Goal: Information Seeking & Learning: Learn about a topic

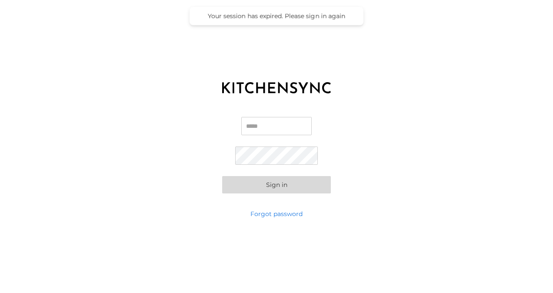
click at [253, 130] on input "Email" at bounding box center [276, 126] width 70 height 18
type input "**********"
click at [278, 187] on button "Sign in" at bounding box center [276, 184] width 109 height 17
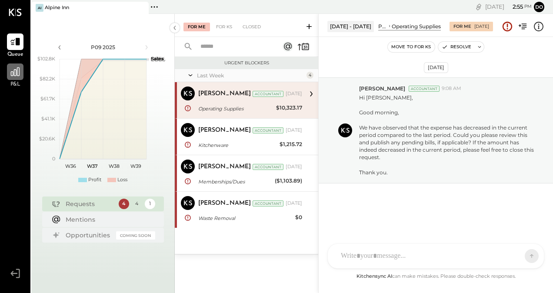
click at [14, 70] on icon at bounding box center [15, 71] width 9 height 9
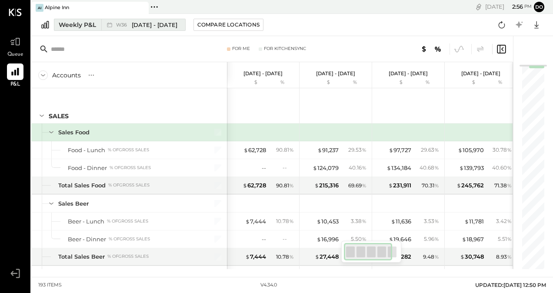
click at [169, 28] on span "[DATE] - [DATE]" at bounding box center [155, 25] width 46 height 8
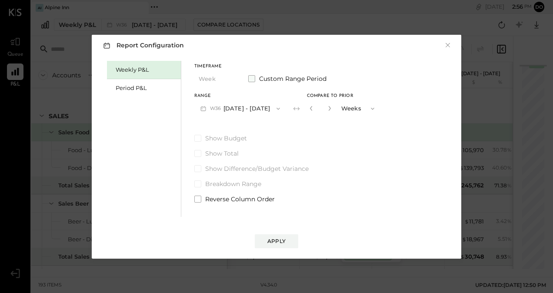
click at [252, 77] on span at bounding box center [251, 78] width 7 height 7
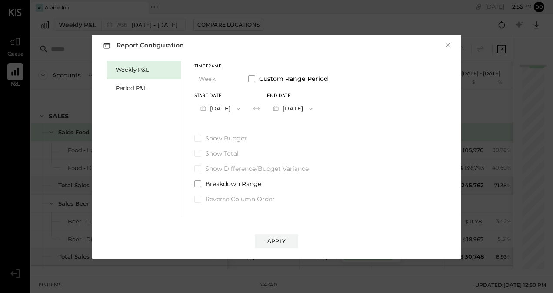
click at [206, 108] on icon "button" at bounding box center [203, 108] width 9 height 9
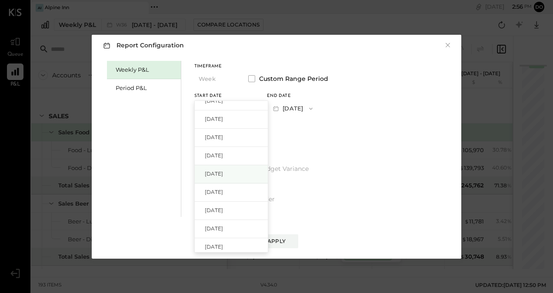
scroll to position [72, 0]
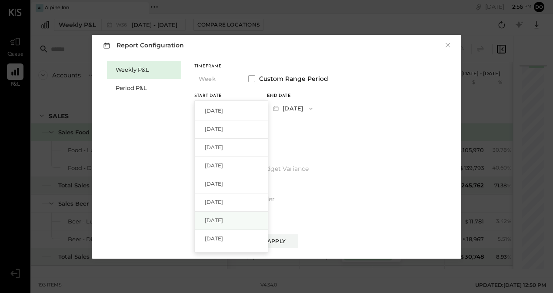
click at [227, 216] on div "[DATE]" at bounding box center [231, 221] width 73 height 18
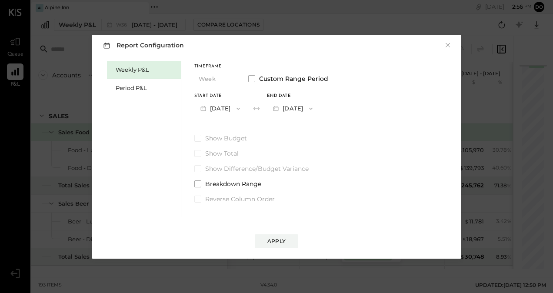
click at [314, 109] on icon "button" at bounding box center [310, 108] width 7 height 7
click at [338, 109] on div "[DATE]" at bounding box center [303, 110] width 73 height 18
click at [270, 241] on div "Apply" at bounding box center [276, 240] width 18 height 7
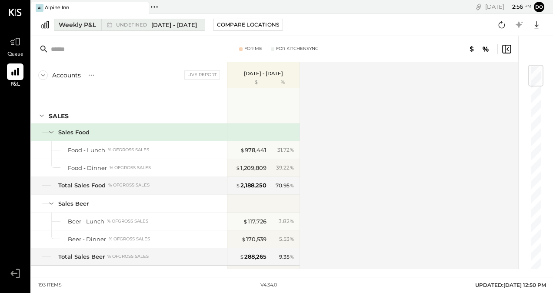
click at [150, 21] on div "undefined [DATE] - [DATE]" at bounding box center [156, 25] width 81 height 8
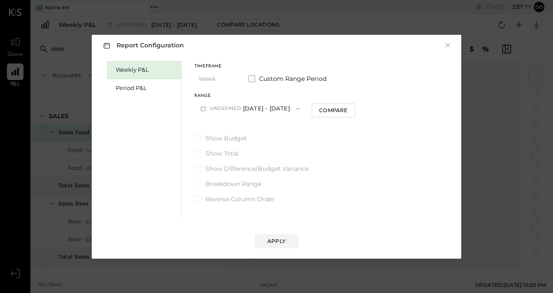
click at [251, 79] on span at bounding box center [251, 78] width 7 height 7
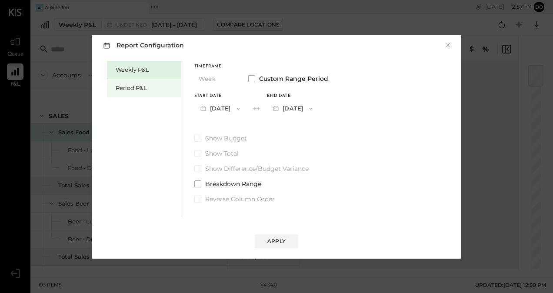
click at [144, 89] on div "Period P&L" at bounding box center [146, 88] width 61 height 8
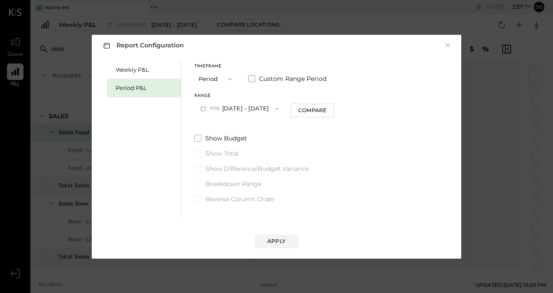
click at [251, 77] on span at bounding box center [251, 78] width 7 height 7
click at [203, 110] on icon "button" at bounding box center [203, 108] width 9 height 9
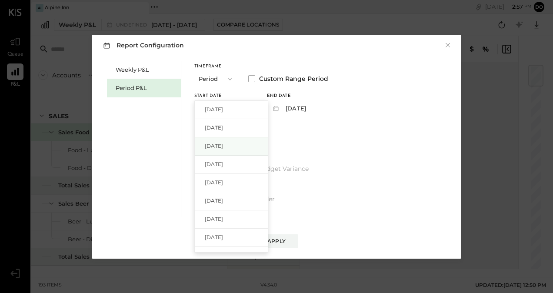
click at [213, 141] on div "[DATE]" at bounding box center [231, 146] width 73 height 18
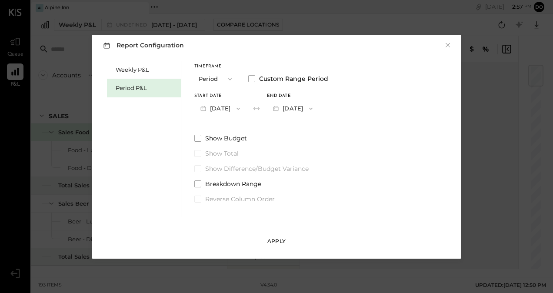
click at [282, 236] on button "Apply" at bounding box center [276, 241] width 43 height 14
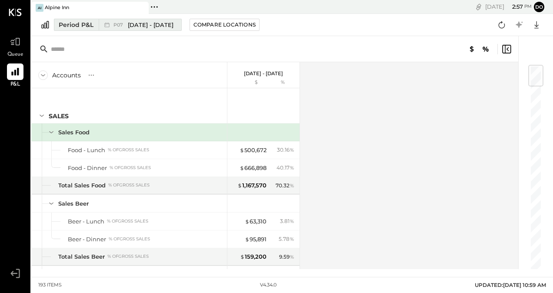
click at [148, 26] on span "[DATE] - [DATE]" at bounding box center [151, 25] width 46 height 8
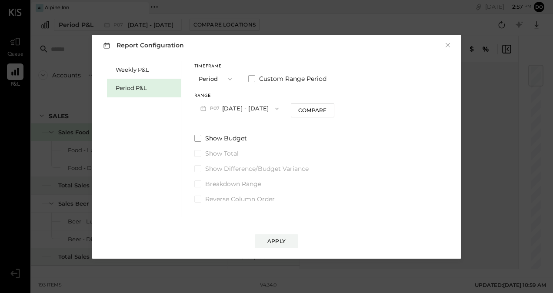
click at [227, 78] on icon "button" at bounding box center [229, 79] width 7 height 7
click at [228, 78] on div "Period" at bounding box center [216, 79] width 43 height 16
click at [249, 78] on span at bounding box center [251, 78] width 7 height 7
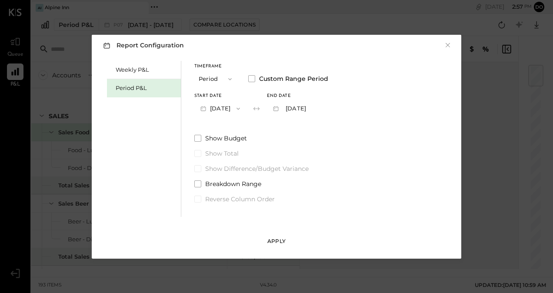
click at [273, 247] on button "Apply" at bounding box center [276, 241] width 43 height 14
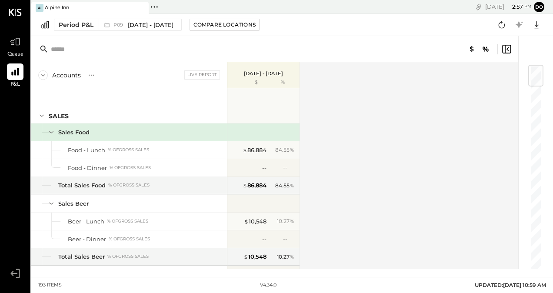
click at [324, 76] on div "Accounts S % GL Live Report [DATE] - [DATE] $ % SALES Sales Food Food - Lunch %…" at bounding box center [275, 165] width 488 height 207
click at [209, 22] on div "Compare Locations" at bounding box center [224, 24] width 62 height 7
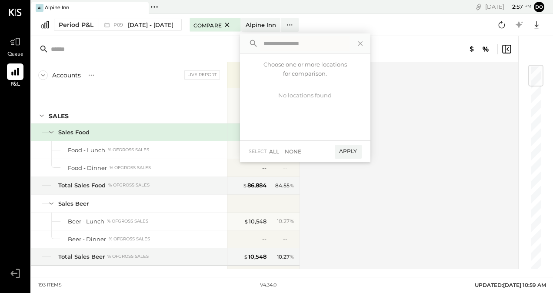
click at [199, 84] on div "Accounts S % GL Live Report" at bounding box center [129, 75] width 196 height 26
click at [461, 236] on div "Accounts S % GL Live Report [DATE] - [DATE] $ % SALES Sales Food Food - Lunch %…" at bounding box center [275, 165] width 488 height 207
click at [488, 157] on div "Accounts S % GL Live Report [DATE] - [DATE] $ % SALES Sales Food Food - Lunch %…" at bounding box center [275, 165] width 488 height 207
click at [356, 44] on icon at bounding box center [360, 43] width 11 height 11
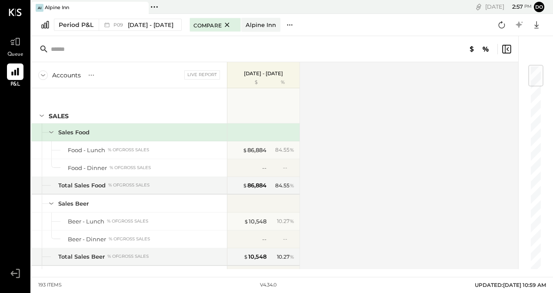
click at [287, 27] on icon at bounding box center [289, 24] width 9 height 9
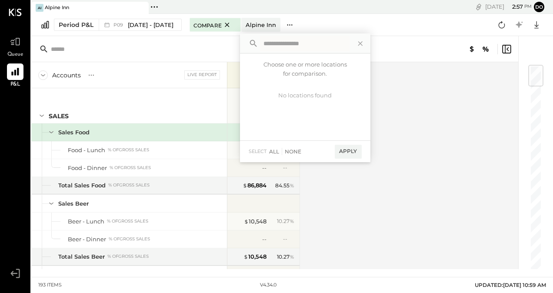
click at [287, 27] on icon at bounding box center [289, 24] width 9 height 9
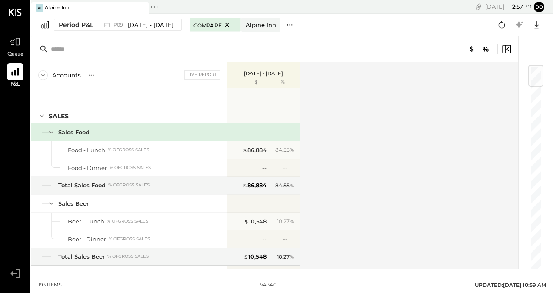
click at [288, 20] on icon at bounding box center [289, 24] width 9 height 9
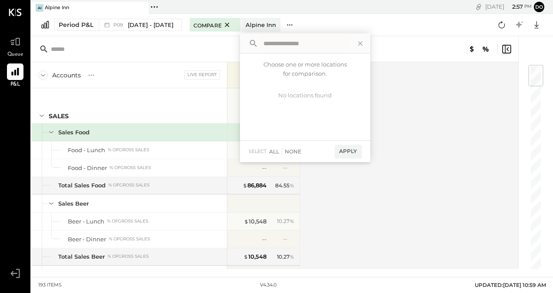
type input "*"
type input "***"
click at [277, 80] on div "Choose one or more locations for comparison." at bounding box center [305, 67] width 130 height 29
click at [355, 45] on icon at bounding box center [360, 43] width 11 height 11
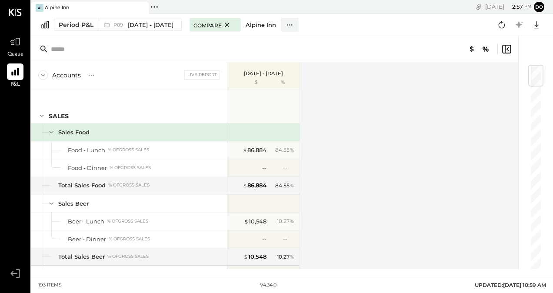
click at [256, 25] on div "Alpine Inn" at bounding box center [261, 25] width 30 height 8
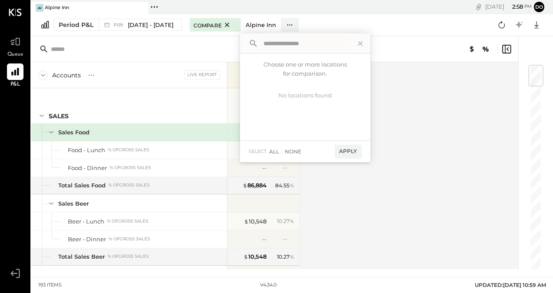
click at [256, 25] on div "Alpine Inn" at bounding box center [261, 25] width 30 height 8
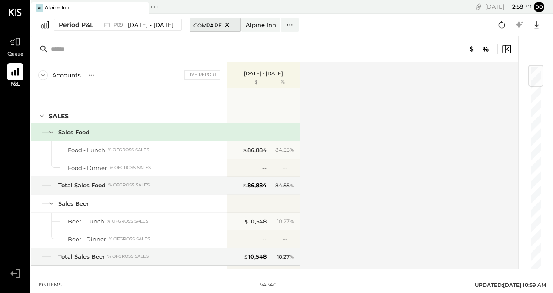
click at [223, 26] on icon at bounding box center [227, 25] width 11 height 10
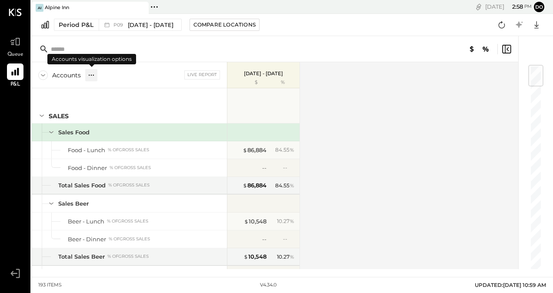
click at [93, 76] on icon at bounding box center [91, 75] width 9 height 9
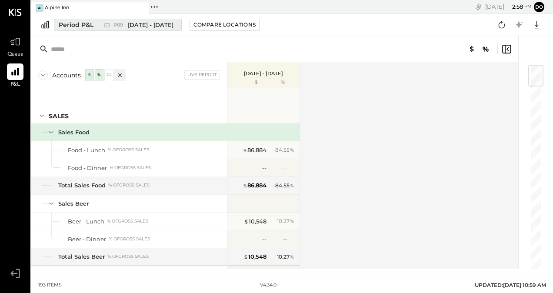
click at [152, 21] on span "[DATE] - [DATE]" at bounding box center [151, 25] width 46 height 8
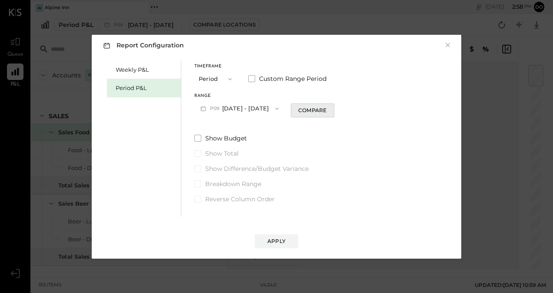
click at [315, 108] on div "Compare" at bounding box center [312, 109] width 28 height 7
click at [326, 110] on icon "button" at bounding box center [328, 108] width 5 height 5
type input "*"
click at [273, 241] on div "Apply" at bounding box center [276, 240] width 18 height 7
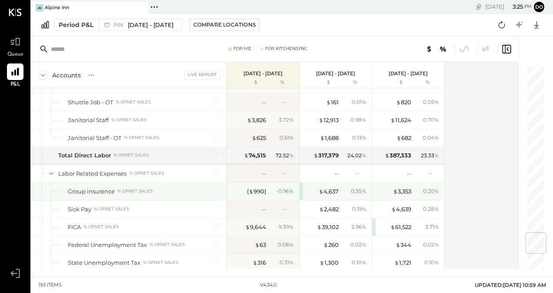
scroll to position [1391, 0]
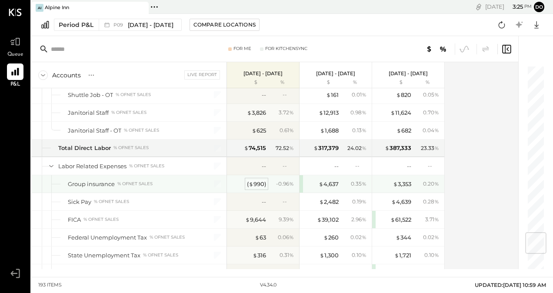
click at [254, 180] on div "( $ 990 )" at bounding box center [256, 184] width 19 height 8
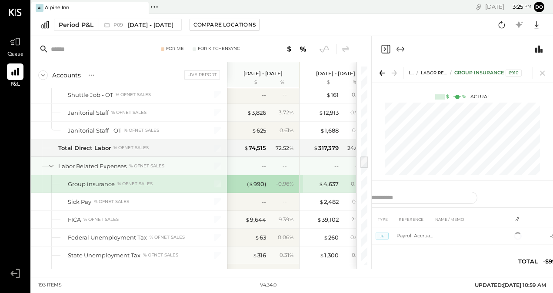
click at [236, 162] on div "--" at bounding box center [248, 166] width 35 height 8
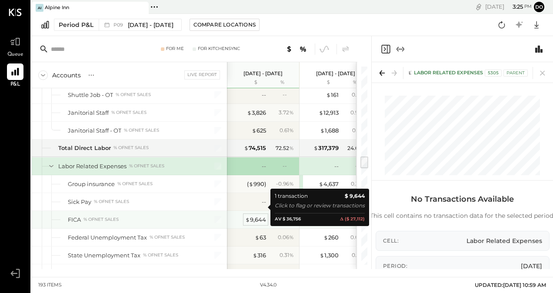
click at [263, 216] on div "$ 9,644" at bounding box center [255, 220] width 21 height 8
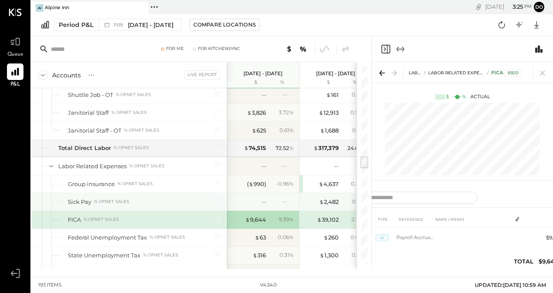
click at [249, 198] on div "--" at bounding box center [248, 202] width 35 height 8
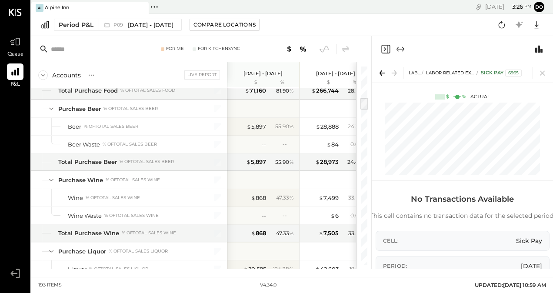
scroll to position [481, 0]
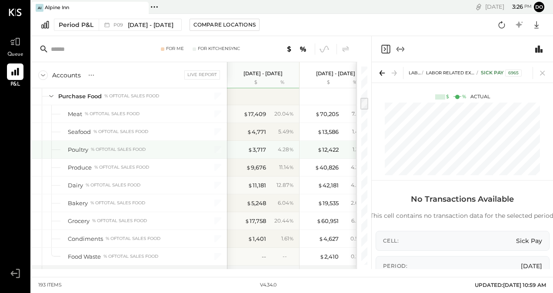
click at [106, 148] on div "Poultry % of Total Sales Food" at bounding box center [133, 150] width 130 height 8
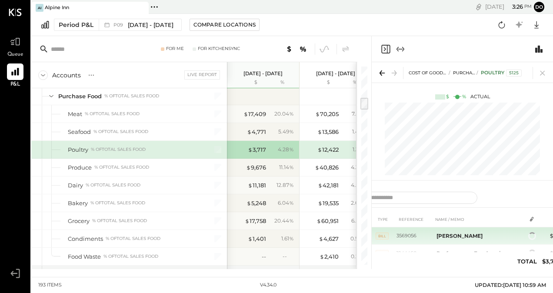
click at [455, 237] on b "[PERSON_NAME]" at bounding box center [459, 236] width 46 height 7
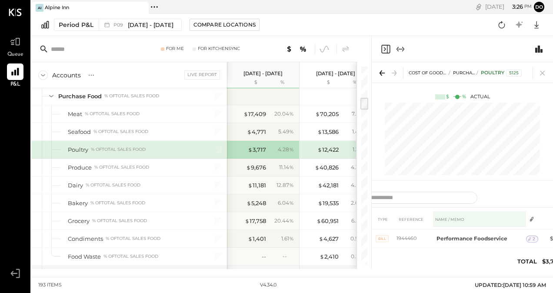
scroll to position [15, 0]
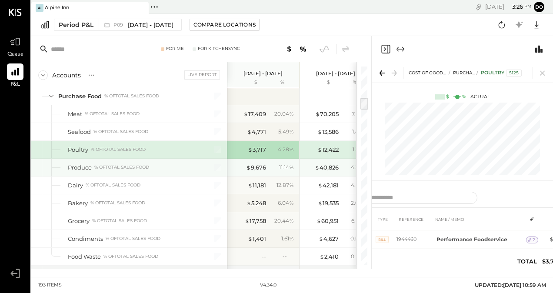
click at [113, 169] on div "Produce % of Total Sales Food" at bounding box center [129, 167] width 196 height 17
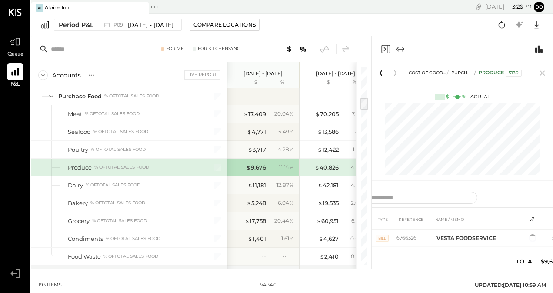
click at [384, 75] on icon at bounding box center [382, 73] width 12 height 12
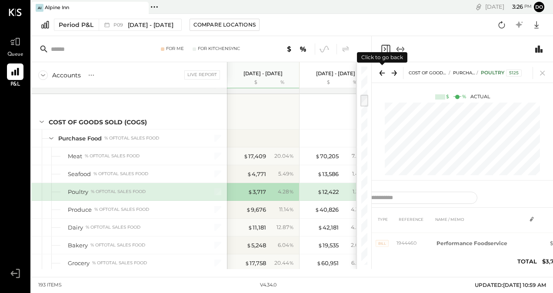
click at [380, 73] on icon at bounding box center [380, 72] width 3 height 5
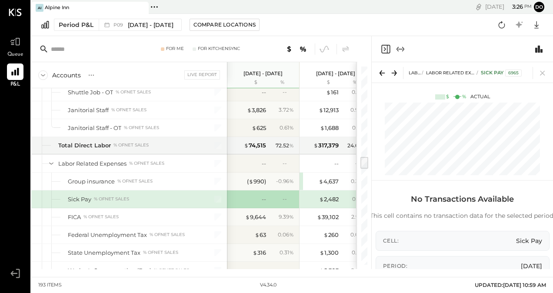
click at [396, 71] on icon at bounding box center [394, 73] width 12 height 12
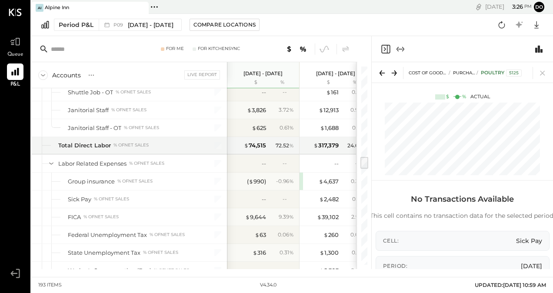
scroll to position [439, 0]
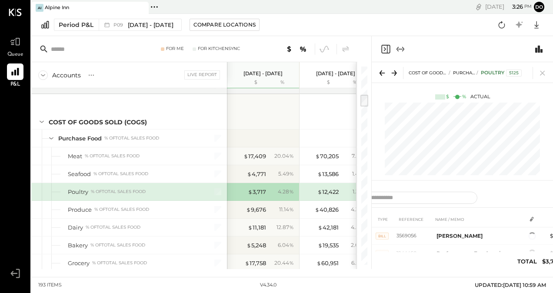
click at [401, 50] on icon "Expand panel (e)" at bounding box center [400, 49] width 10 height 10
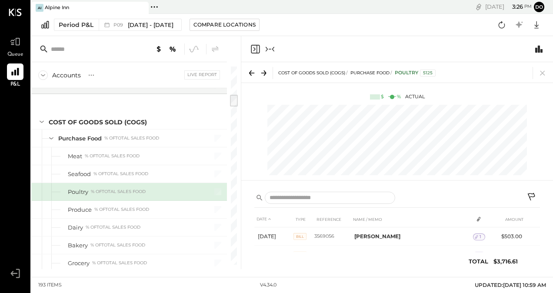
click at [273, 48] on icon "Collapse panel (e)" at bounding box center [273, 49] width 2 height 5
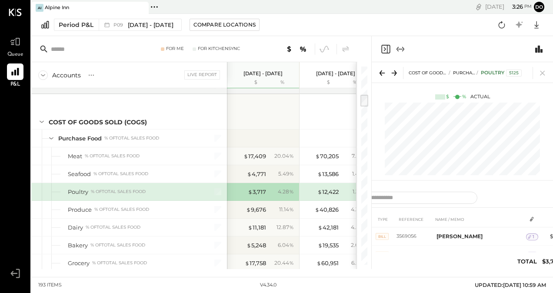
click at [58, 51] on input "text" at bounding box center [97, 49] width 93 height 16
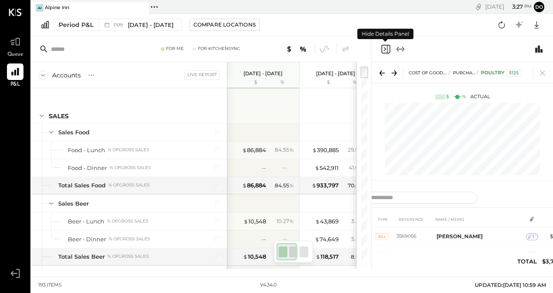
click at [383, 50] on icon "Close panel" at bounding box center [385, 49] width 10 height 10
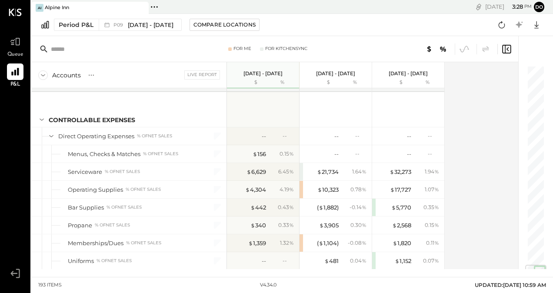
scroll to position [1663, 0]
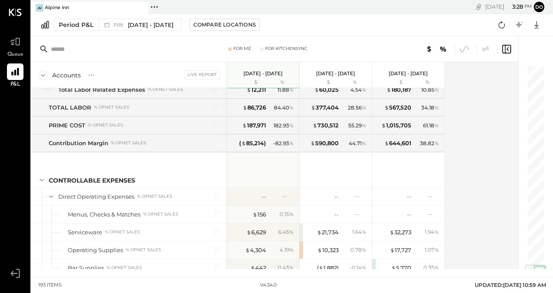
click at [336, 76] on p "[DATE] - [DATE]" at bounding box center [335, 73] width 39 height 6
click at [402, 78] on div "[DATE] - [DATE] $ %" at bounding box center [408, 75] width 72 height 26
click at [262, 76] on p "[DATE] - [DATE]" at bounding box center [262, 73] width 39 height 6
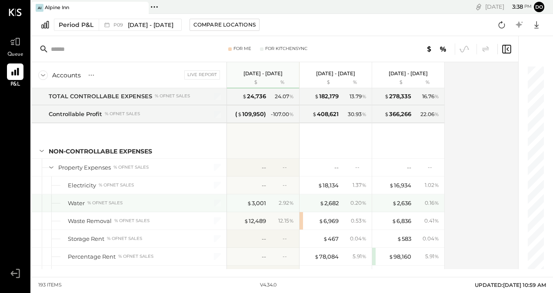
scroll to position [2642, 0]
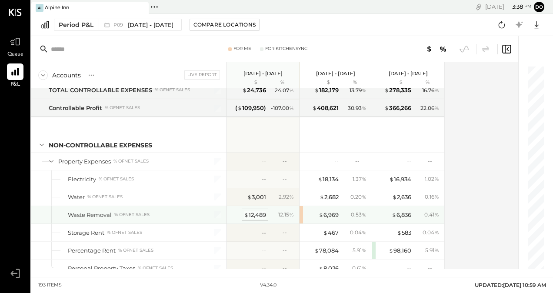
click at [258, 211] on div "$ 12,489" at bounding box center [255, 215] width 22 height 8
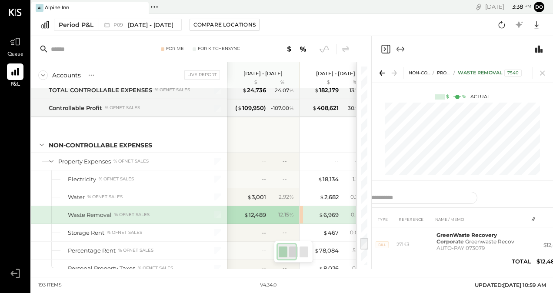
click at [405, 47] on icon "Expand panel (e)" at bounding box center [400, 49] width 10 height 10
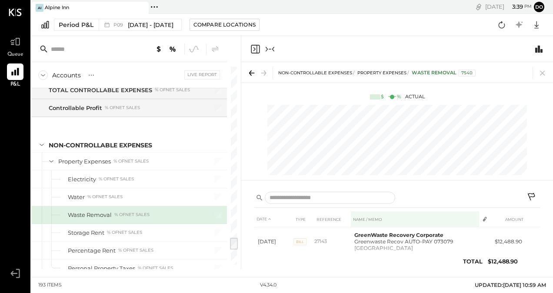
scroll to position [17, 0]
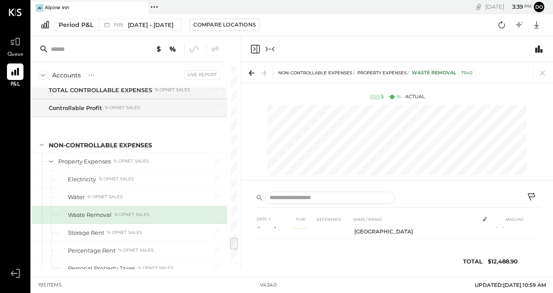
click at [272, 48] on icon "Collapse panel (e)" at bounding box center [270, 49] width 10 height 10
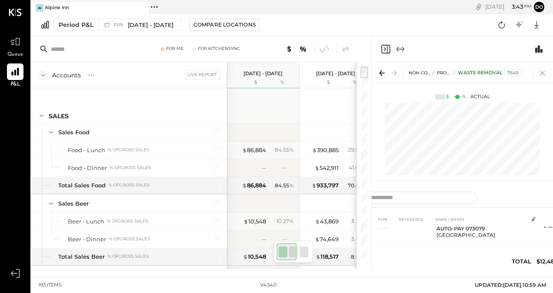
click at [546, 73] on icon at bounding box center [542, 73] width 12 height 12
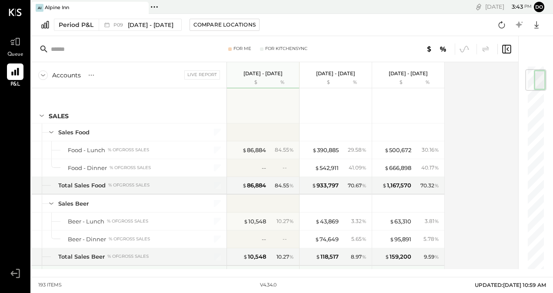
scroll to position [40, 0]
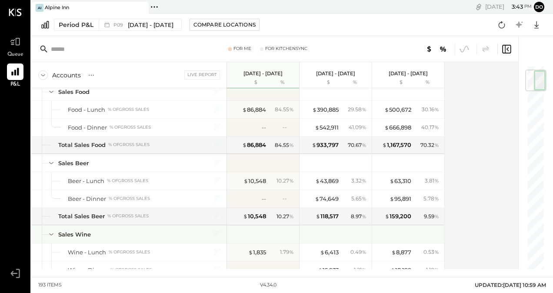
click at [243, 241] on div at bounding box center [263, 235] width 72 height 18
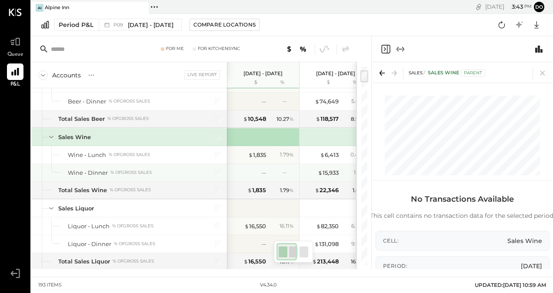
scroll to position [63, 0]
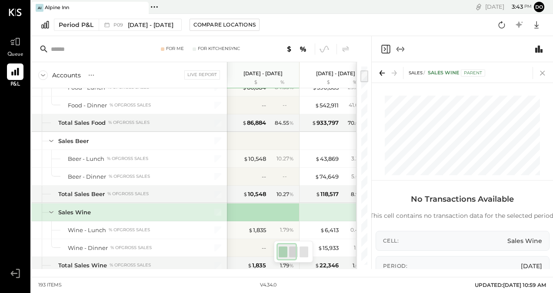
click at [544, 73] on icon at bounding box center [542, 73] width 12 height 12
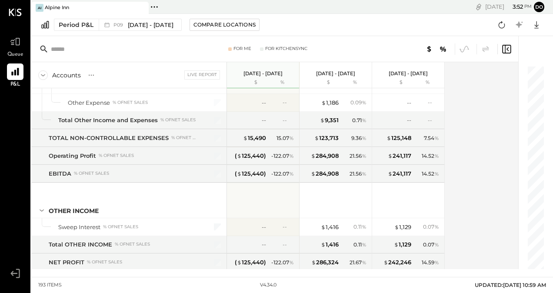
scroll to position [2879, 0]
